Goal: Task Accomplishment & Management: Complete application form

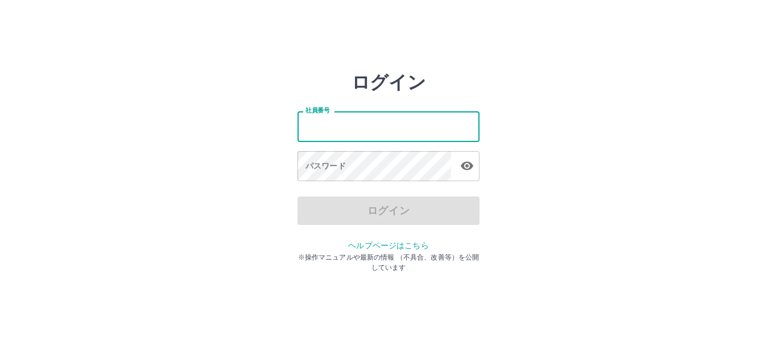
drag, startPoint x: 338, startPoint y: 117, endPoint x: 338, endPoint y: 123, distance: 6.3
click at [338, 121] on input "社員番号" at bounding box center [388, 126] width 182 height 30
click at [338, 123] on input "社員番号" at bounding box center [388, 126] width 182 height 30
type input "*******"
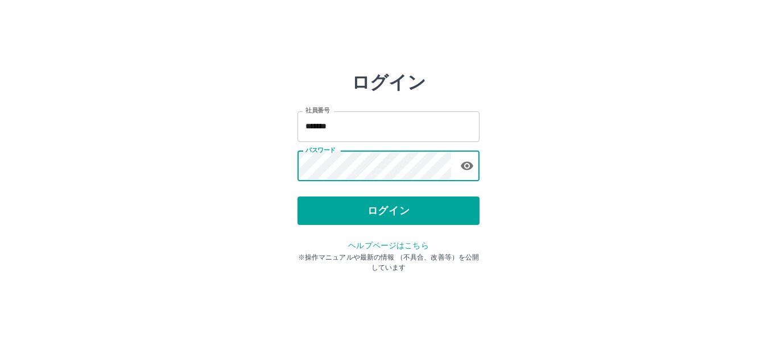
click at [332, 205] on button "ログイン" at bounding box center [388, 211] width 182 height 28
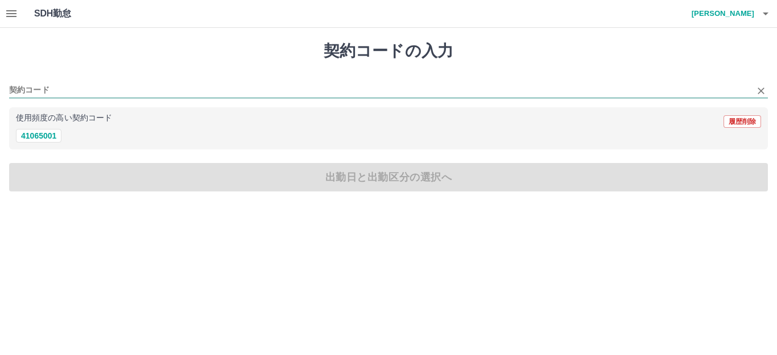
click at [63, 84] on input "契約コード" at bounding box center [380, 91] width 742 height 14
click at [59, 138] on button "41065001" at bounding box center [38, 136] width 45 height 14
type input "********"
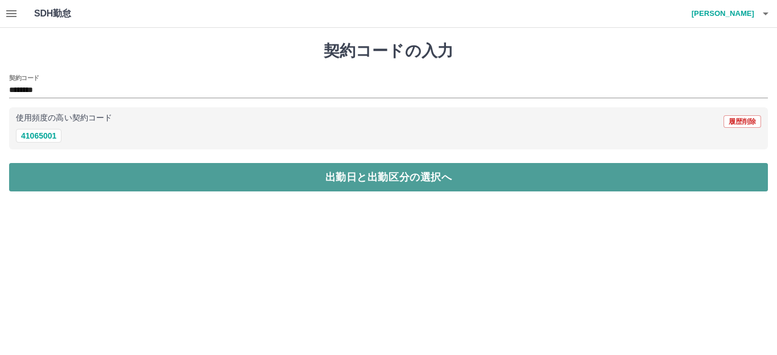
click at [96, 166] on button "出勤日と出勤区分の選択へ" at bounding box center [388, 177] width 759 height 28
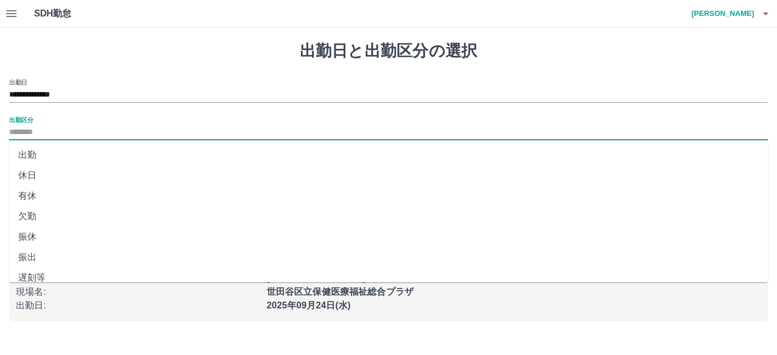
click at [28, 131] on input "出勤区分" at bounding box center [388, 133] width 759 height 14
click at [43, 156] on li "出勤" at bounding box center [388, 155] width 759 height 20
type input "**"
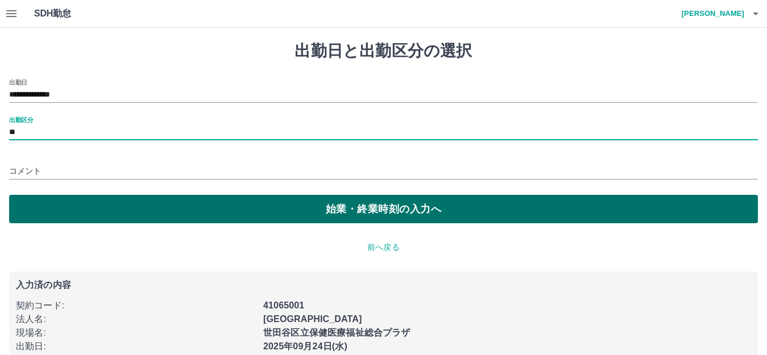
click at [48, 211] on button "始業・終業時刻の入力へ" at bounding box center [383, 209] width 749 height 28
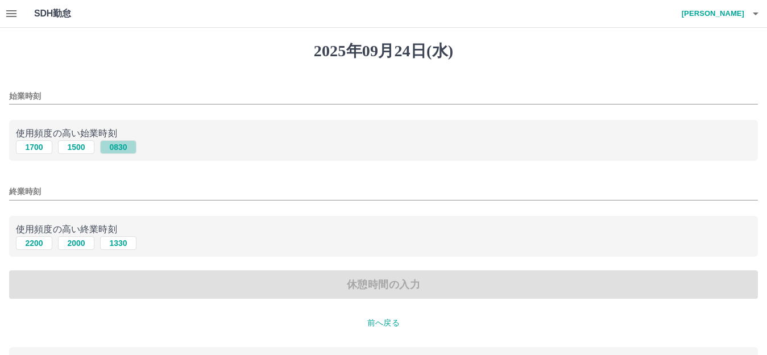
click at [117, 151] on button "0830" at bounding box center [118, 147] width 36 height 14
type input "****"
click at [121, 145] on button "0830" at bounding box center [118, 147] width 36 height 14
click at [121, 247] on button "1330" at bounding box center [118, 244] width 36 height 14
type input "****"
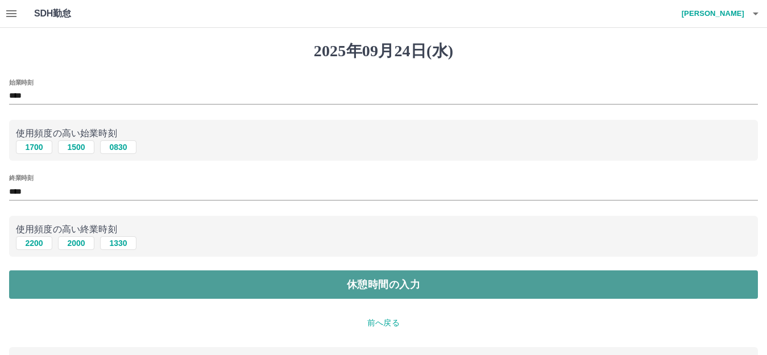
click at [191, 278] on button "休憩時間の入力" at bounding box center [383, 285] width 749 height 28
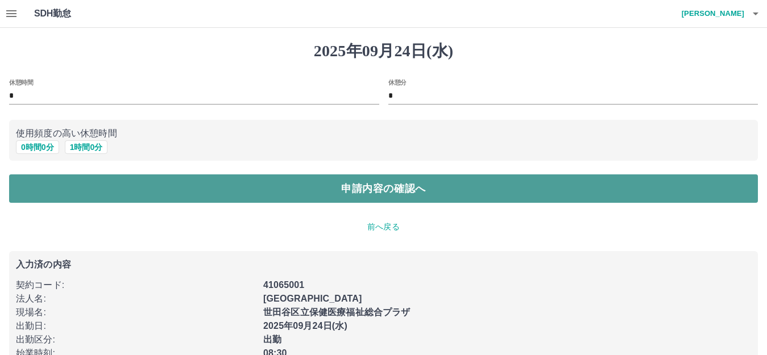
click at [297, 192] on button "申請内容の確認へ" at bounding box center [383, 189] width 749 height 28
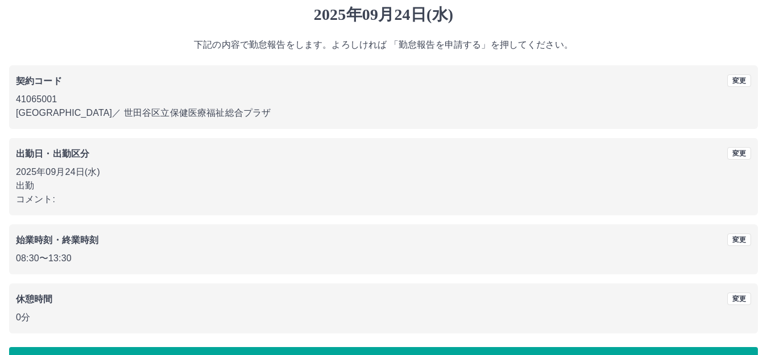
scroll to position [71, 0]
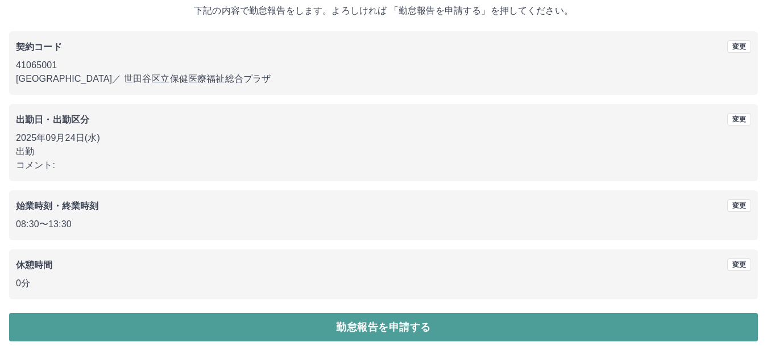
click at [449, 329] on button "勤怠報告を申請する" at bounding box center [383, 327] width 749 height 28
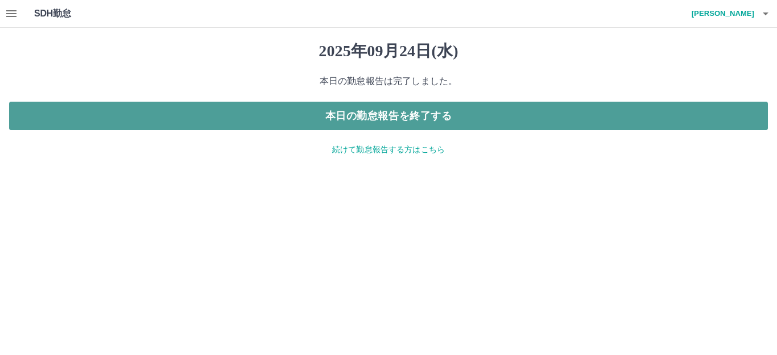
click at [366, 120] on button "本日の勤怠報告を終了する" at bounding box center [388, 116] width 759 height 28
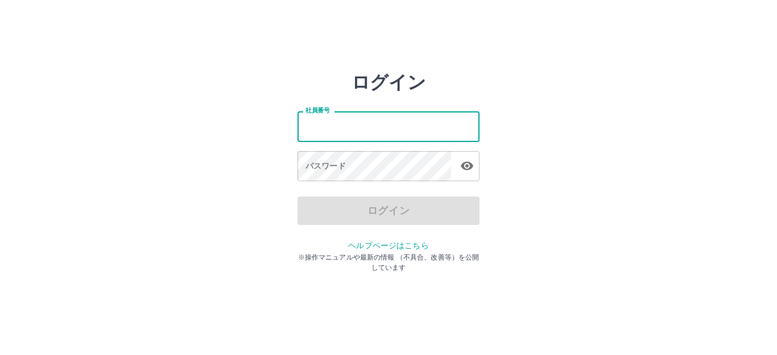
click at [347, 132] on input "社員番号" at bounding box center [388, 126] width 182 height 30
type input "*******"
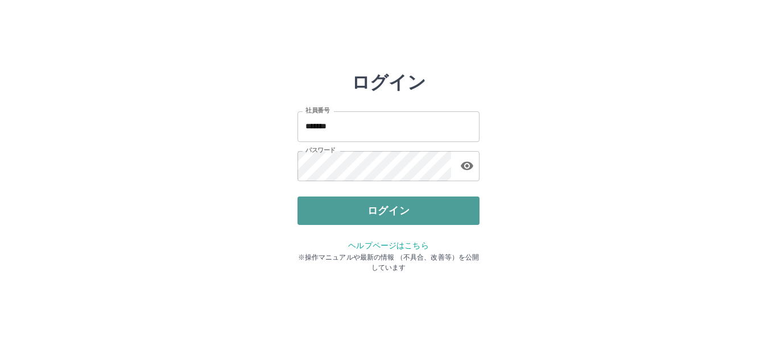
click at [375, 220] on button "ログイン" at bounding box center [388, 211] width 182 height 28
click at [371, 206] on button "ログイン" at bounding box center [388, 211] width 182 height 28
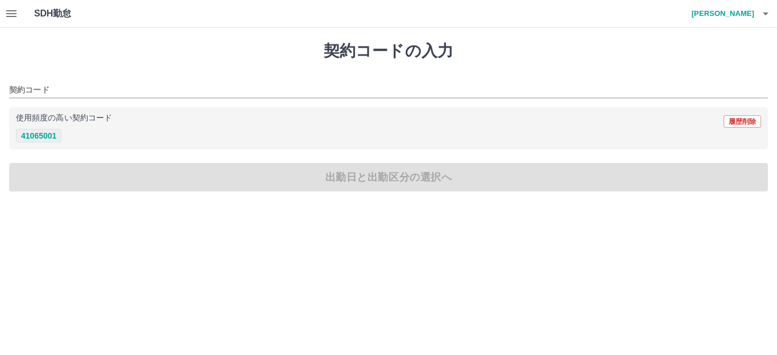
click at [48, 137] on button "41065001" at bounding box center [38, 136] width 45 height 14
type input "********"
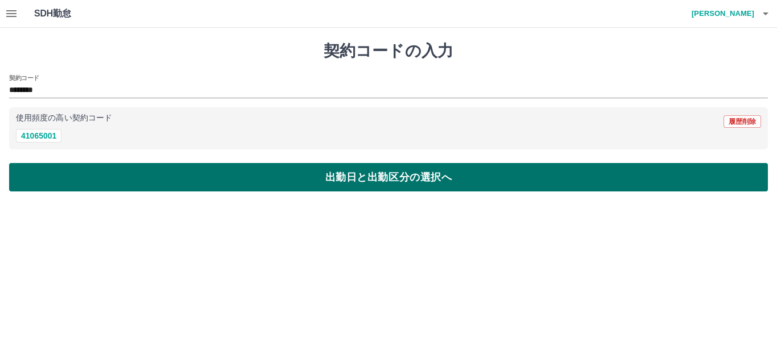
click at [94, 177] on button "出勤日と出勤区分の選択へ" at bounding box center [388, 177] width 759 height 28
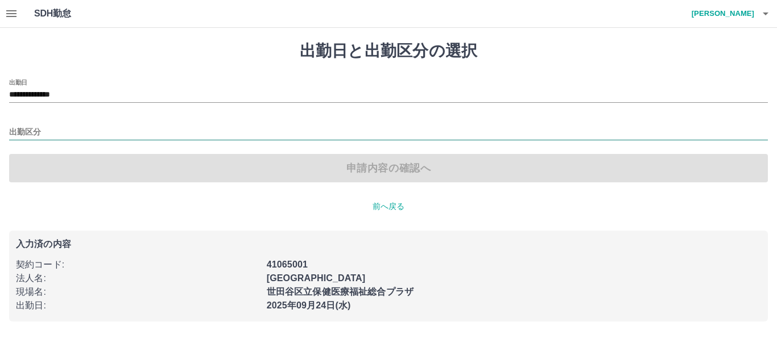
click at [26, 133] on input "出勤区分" at bounding box center [388, 133] width 759 height 14
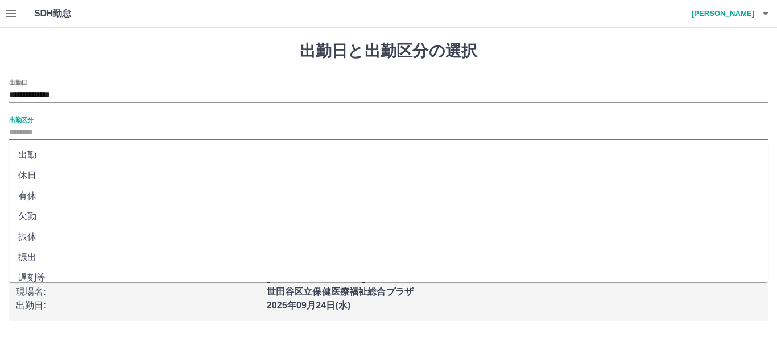
click at [35, 148] on li "出勤" at bounding box center [388, 155] width 759 height 20
type input "**"
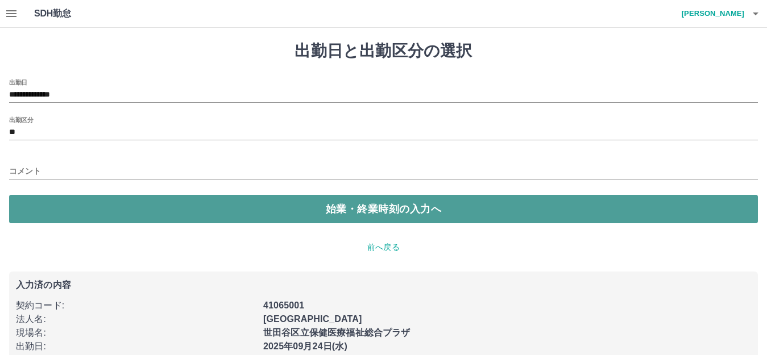
click at [51, 204] on button "始業・終業時刻の入力へ" at bounding box center [383, 209] width 749 height 28
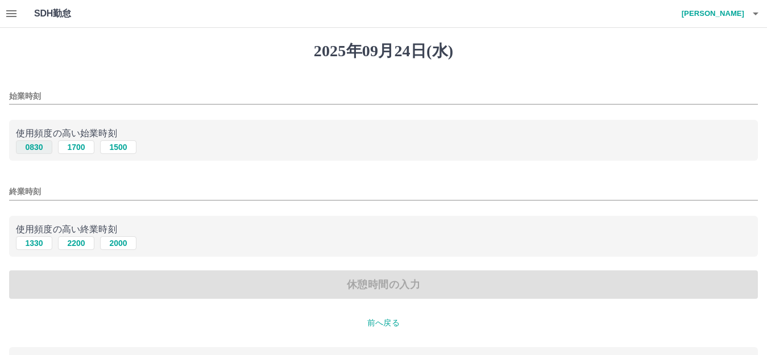
click at [37, 147] on button "0830" at bounding box center [34, 147] width 36 height 14
type input "****"
click at [37, 242] on button "1330" at bounding box center [34, 244] width 36 height 14
type input "****"
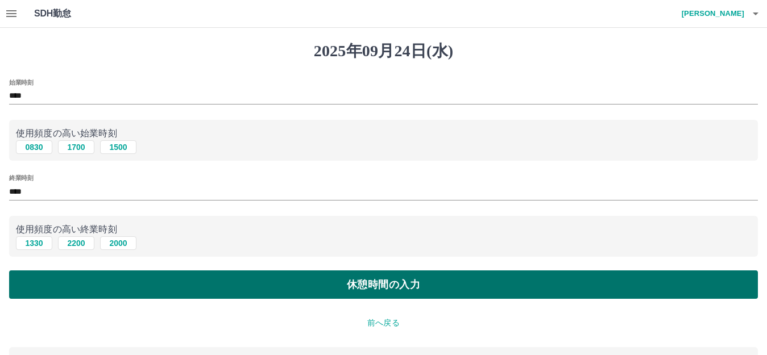
click at [112, 291] on button "休憩時間の入力" at bounding box center [383, 285] width 749 height 28
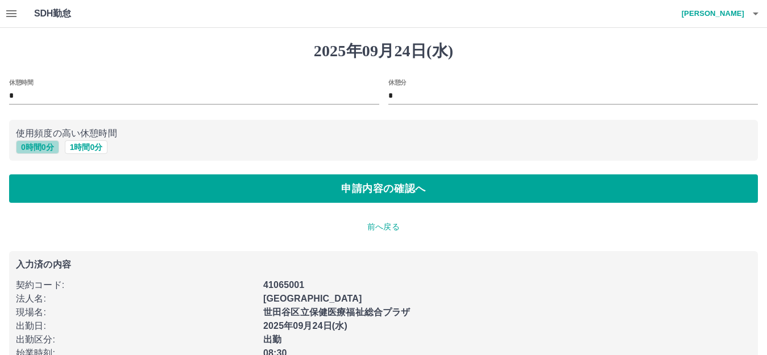
click at [51, 149] on button "0 時間 0 分" at bounding box center [37, 147] width 43 height 14
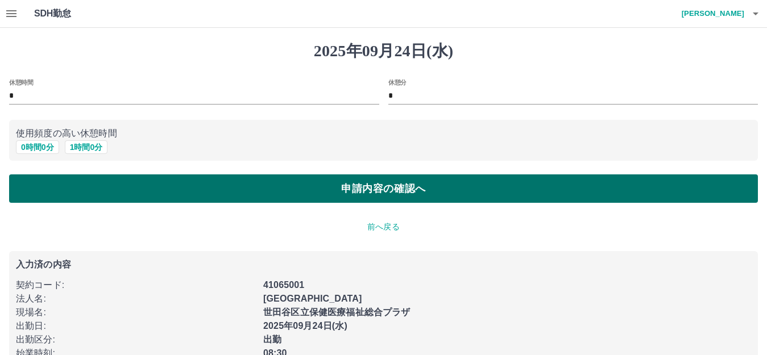
click at [105, 197] on button "申請内容の確認へ" at bounding box center [383, 189] width 749 height 28
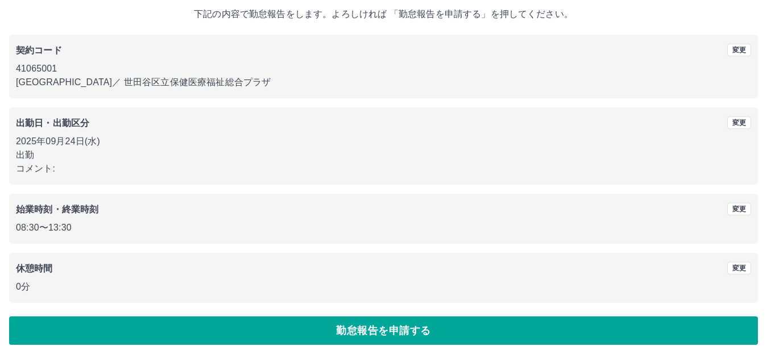
scroll to position [71, 0]
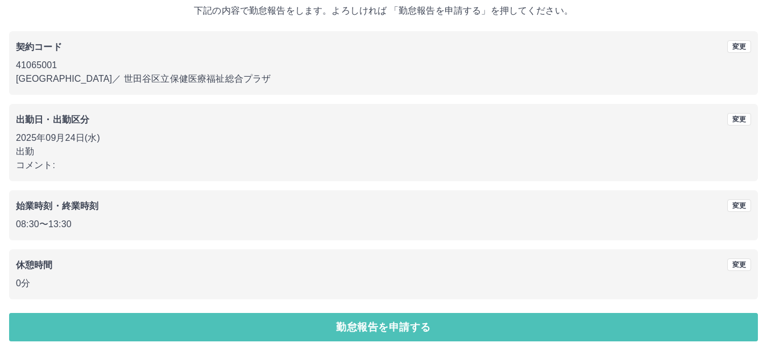
click at [200, 321] on button "勤怠報告を申請する" at bounding box center [383, 327] width 749 height 28
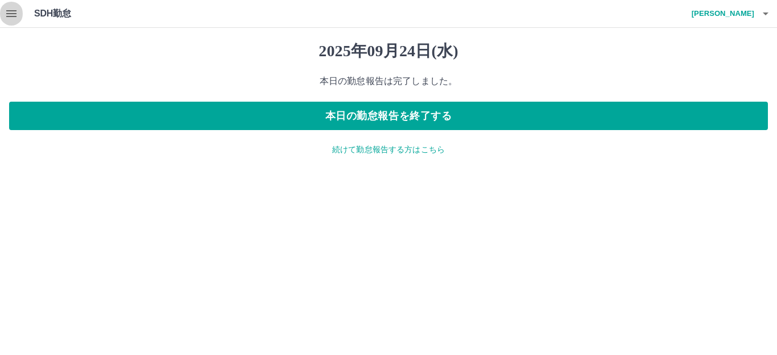
click at [9, 14] on icon "button" at bounding box center [11, 13] width 10 height 7
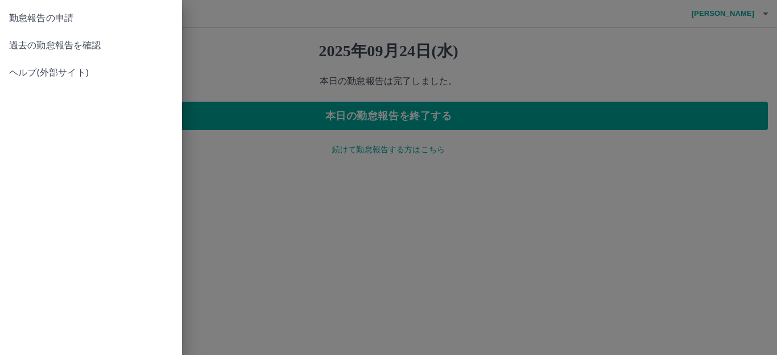
click at [22, 46] on span "過去の勤怠報告を確認" at bounding box center [91, 46] width 164 height 14
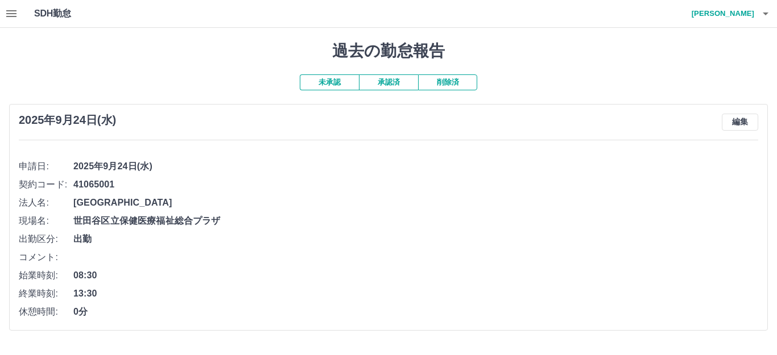
click at [323, 84] on button "未承認" at bounding box center [329, 83] width 59 height 16
click at [327, 81] on button "未承認" at bounding box center [329, 83] width 59 height 16
click at [391, 78] on button "承認済" at bounding box center [388, 83] width 59 height 16
click at [311, 80] on button "未承認" at bounding box center [324, 83] width 59 height 16
click at [747, 18] on h4 "甘利　朋美" at bounding box center [720, 13] width 68 height 27
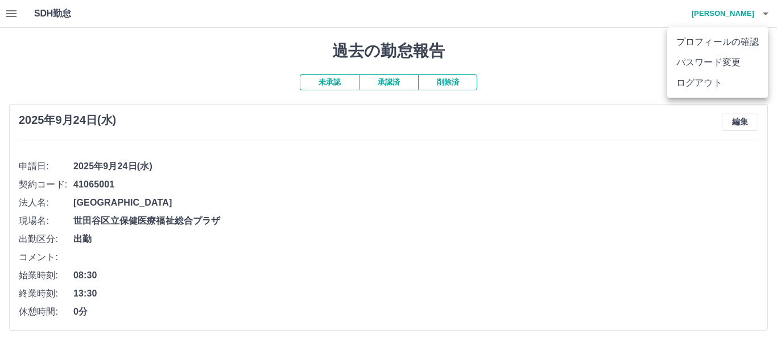
click at [715, 90] on li "ログアウト" at bounding box center [717, 83] width 101 height 20
